Goal: Find specific page/section: Find specific page/section

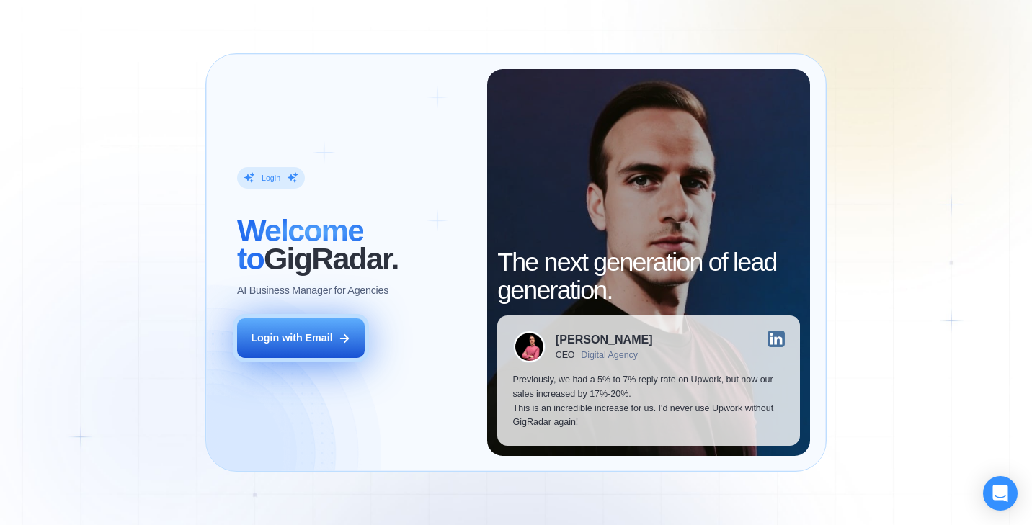
click at [312, 321] on button "Login with Email" at bounding box center [301, 339] width 128 height 40
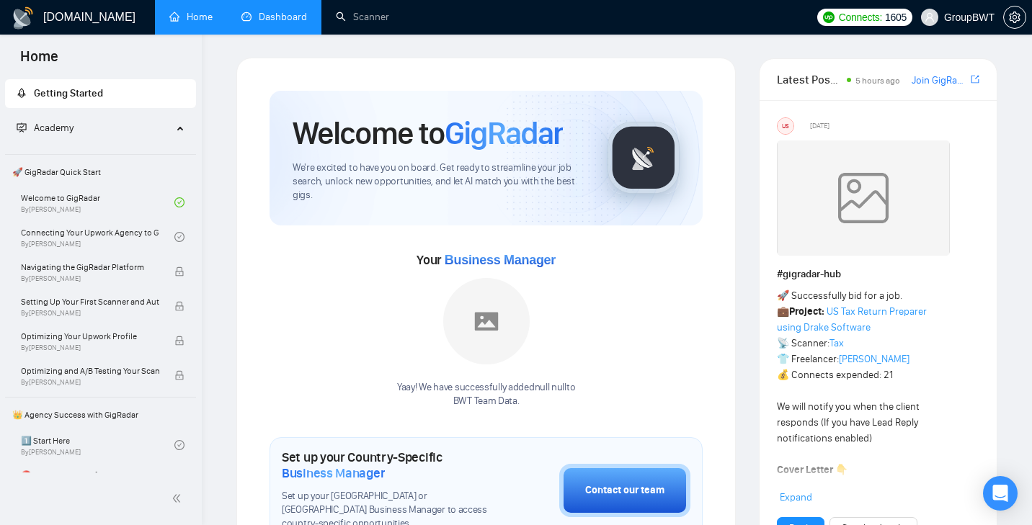
click at [290, 23] on link "Dashboard" at bounding box center [274, 17] width 66 height 12
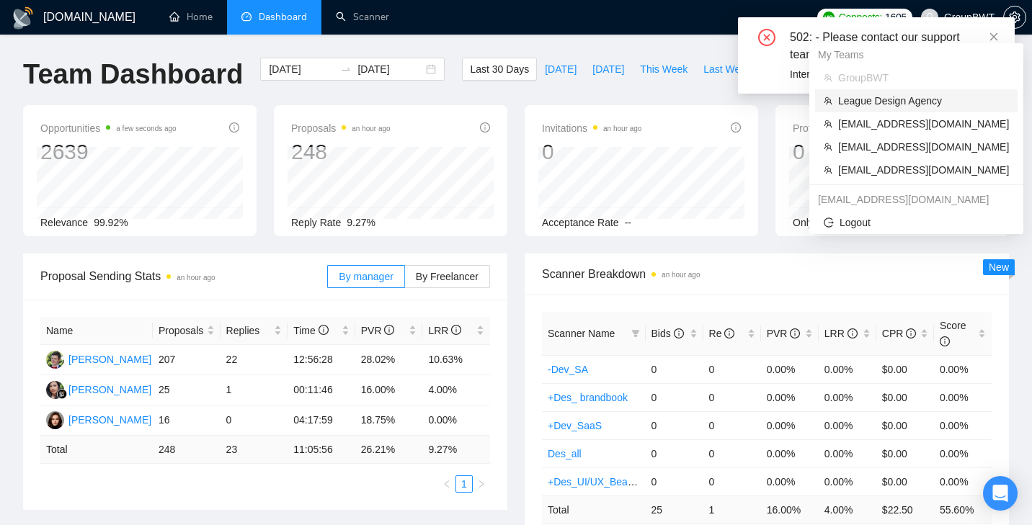
click at [946, 109] on li "League Design Agency" at bounding box center [916, 100] width 203 height 23
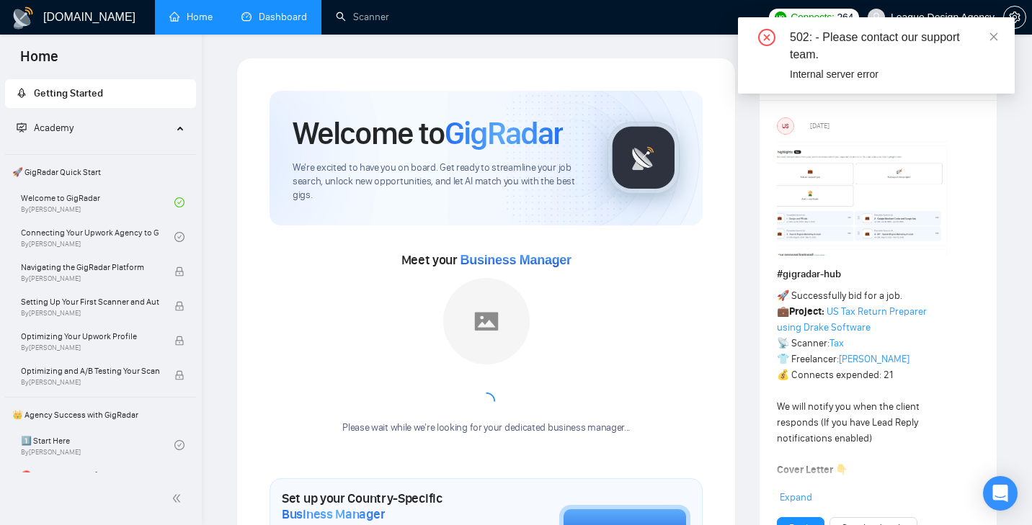
click at [283, 23] on link "Dashboard" at bounding box center [274, 17] width 66 height 12
